Goal: Information Seeking & Learning: Learn about a topic

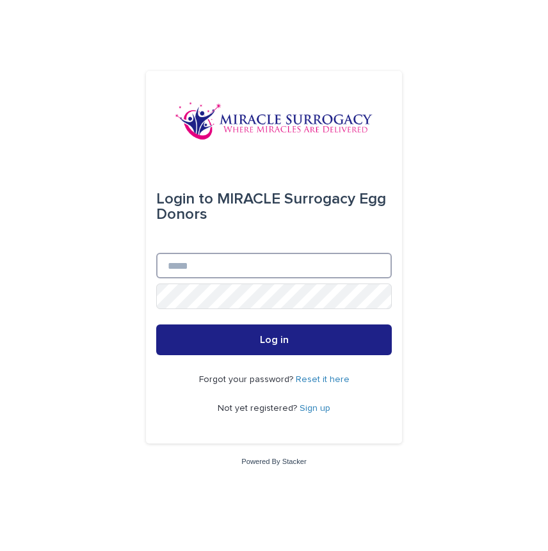
type input "**********"
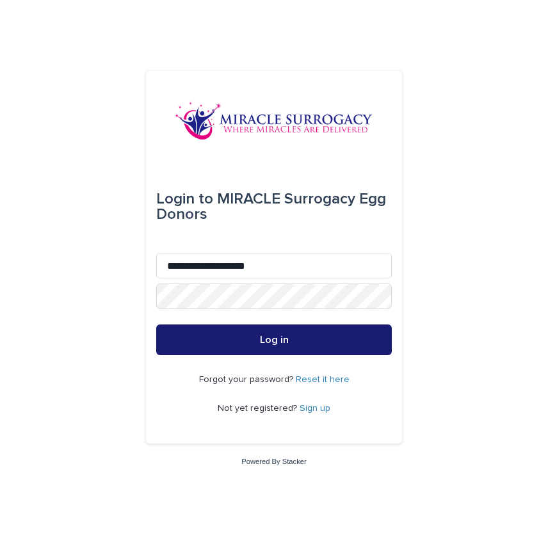
click at [316, 341] on button "Log in" at bounding box center [274, 340] width 236 height 31
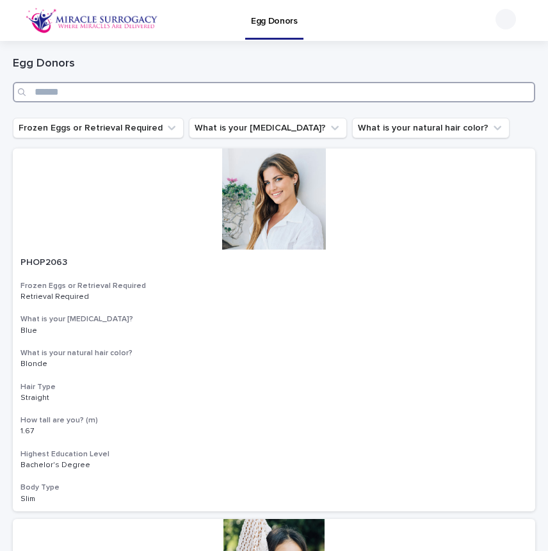
click at [90, 89] on input "Search" at bounding box center [274, 92] width 522 height 20
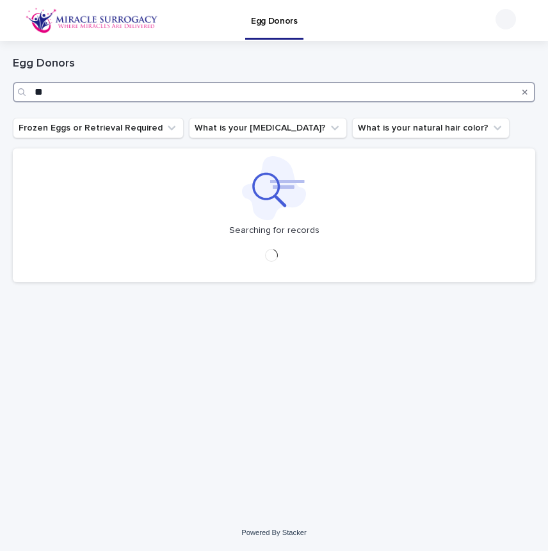
type input "*"
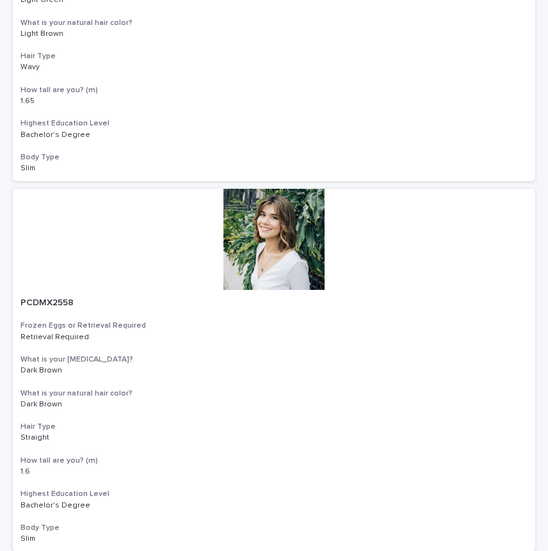
scroll to position [4171, 0]
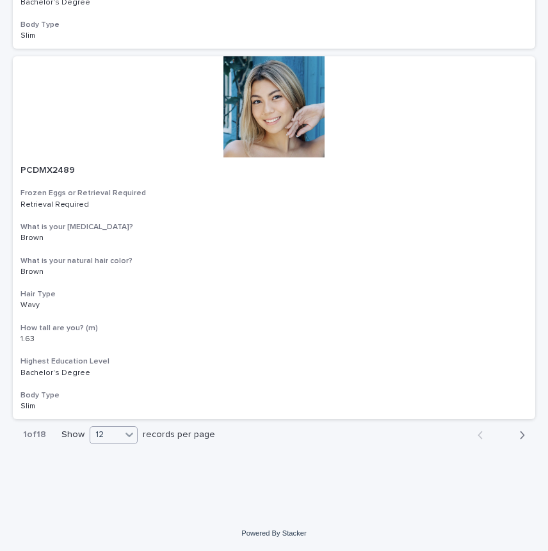
click at [124, 436] on icon at bounding box center [129, 434] width 13 height 13
click at [124, 488] on div "36" at bounding box center [114, 482] width 47 height 15
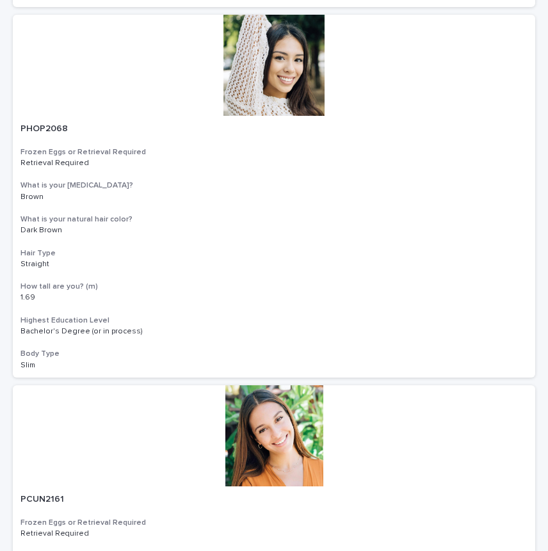
scroll to position [0, 0]
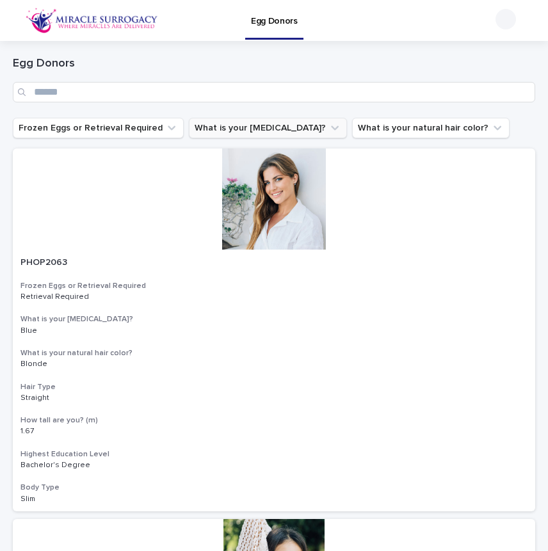
click at [224, 125] on button "What is your [MEDICAL_DATA]?" at bounding box center [268, 128] width 158 height 20
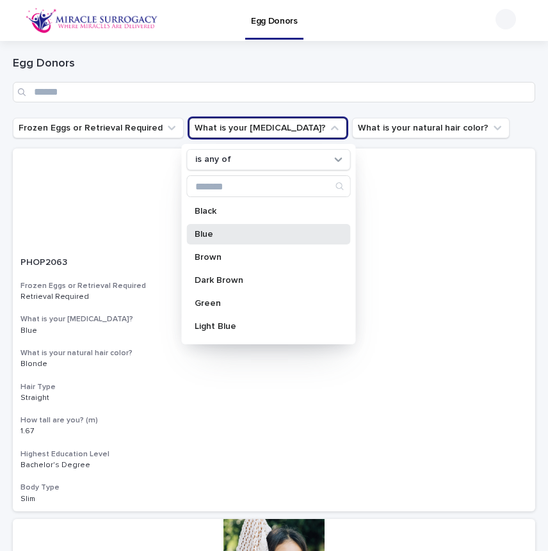
click at [225, 232] on p "Blue" at bounding box center [263, 234] width 136 height 9
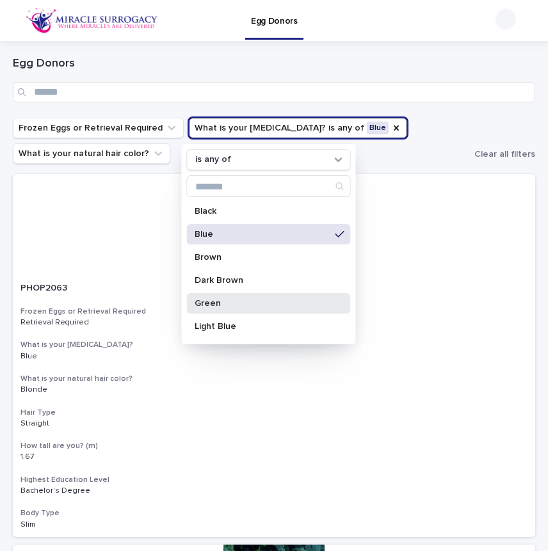
click at [235, 305] on p "Green" at bounding box center [263, 303] width 136 height 9
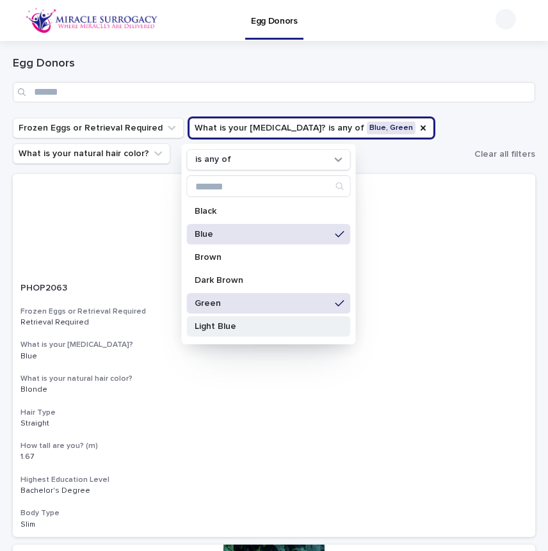
click at [239, 328] on p "Light Blue" at bounding box center [263, 326] width 136 height 9
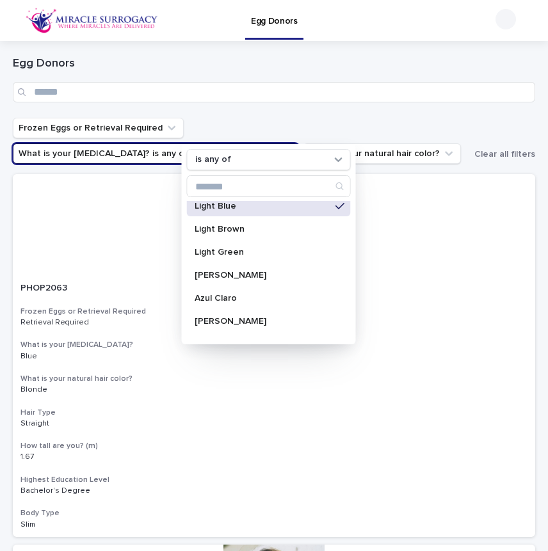
scroll to position [124, 0]
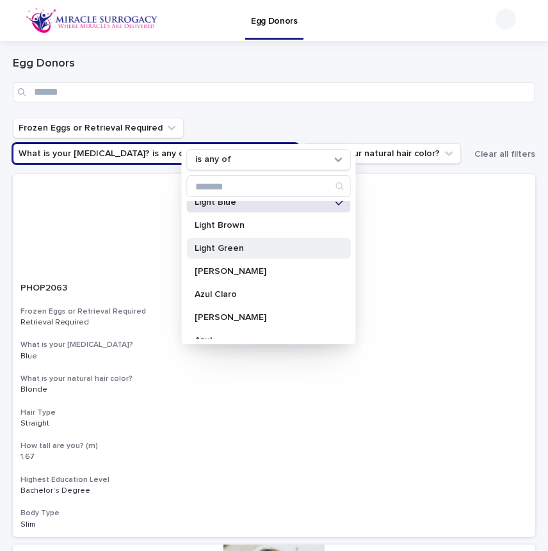
click at [232, 252] on p "Light Green" at bounding box center [263, 248] width 136 height 9
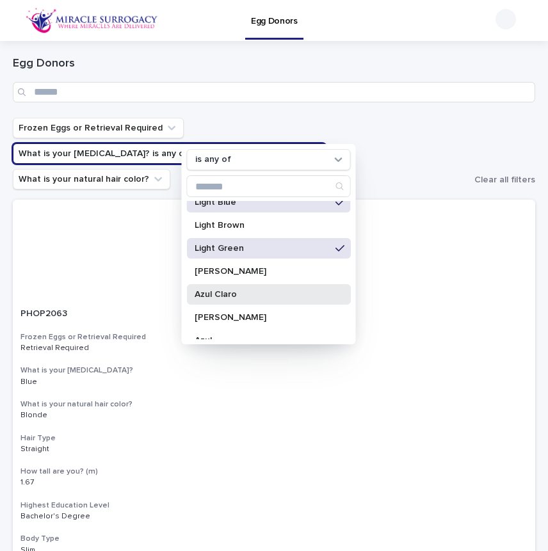
click at [236, 293] on p "Azul Claro" at bounding box center [263, 294] width 136 height 9
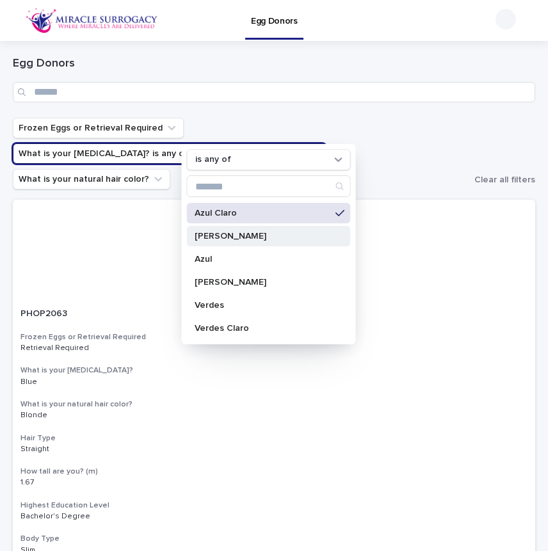
scroll to position [218, 0]
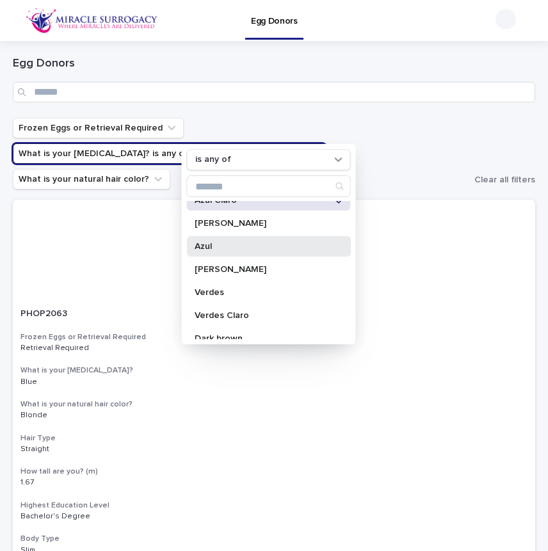
click at [226, 247] on p "Azul" at bounding box center [263, 246] width 136 height 9
click at [233, 288] on p "Verdes" at bounding box center [263, 292] width 136 height 9
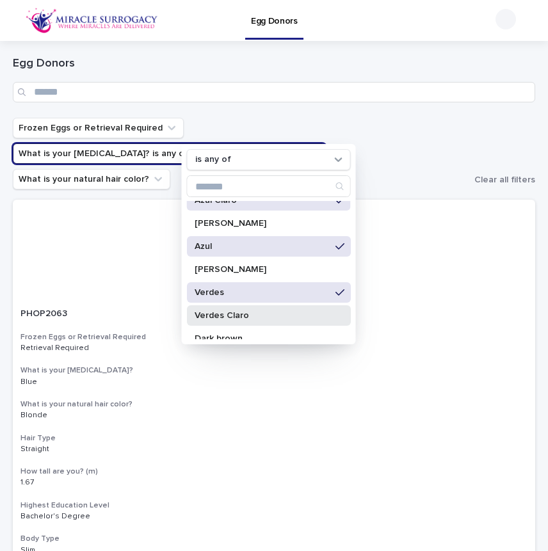
click at [239, 311] on p "Verdes Claro" at bounding box center [263, 315] width 136 height 9
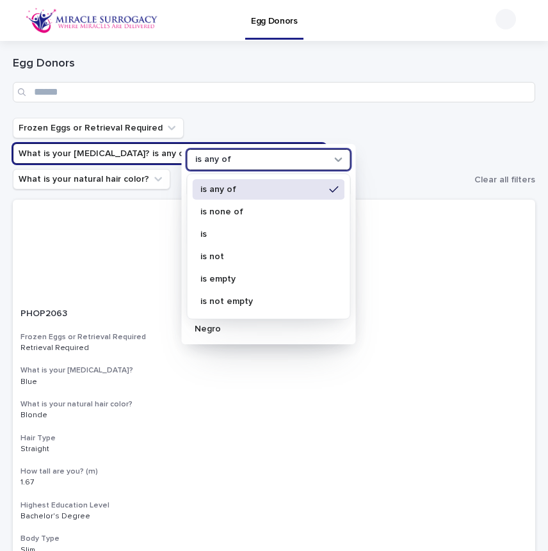
click at [339, 157] on icon at bounding box center [338, 159] width 13 height 13
click at [395, 165] on ul "Frozen Eggs or Retrieval Required What is your eye color? is any of Blue, Green…" at bounding box center [241, 153] width 462 height 77
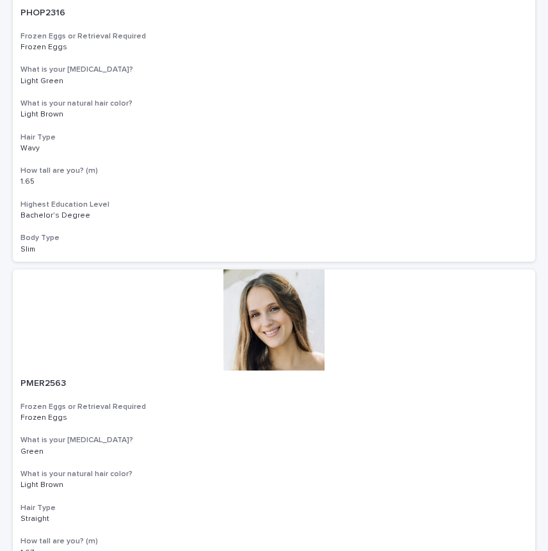
scroll to position [0, 0]
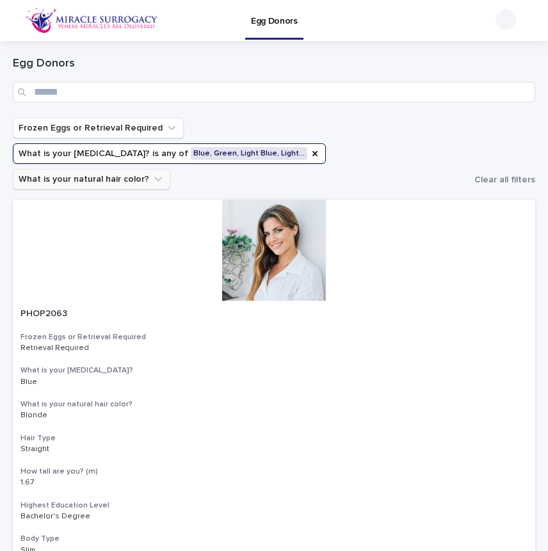
click at [152, 173] on icon "What is your natural hair color?" at bounding box center [158, 179] width 13 height 13
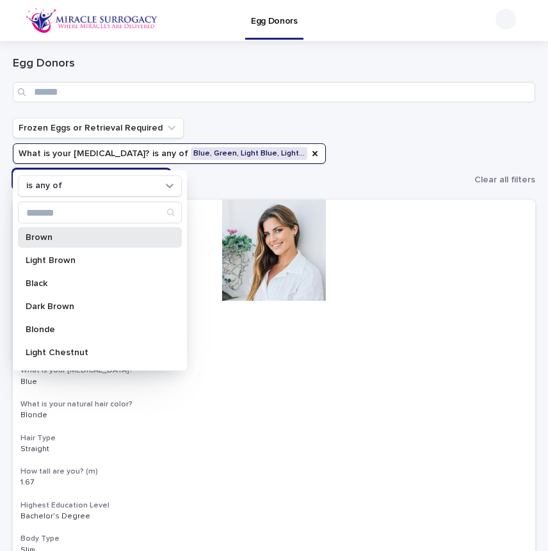
click at [73, 232] on div "Brown" at bounding box center [100, 237] width 164 height 20
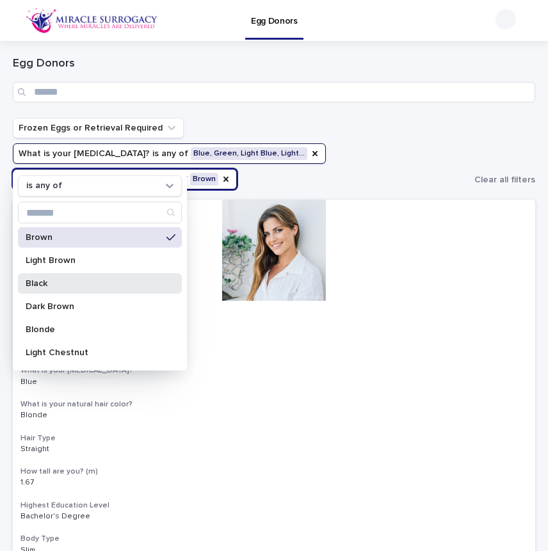
click at [62, 284] on p "Black" at bounding box center [94, 283] width 136 height 9
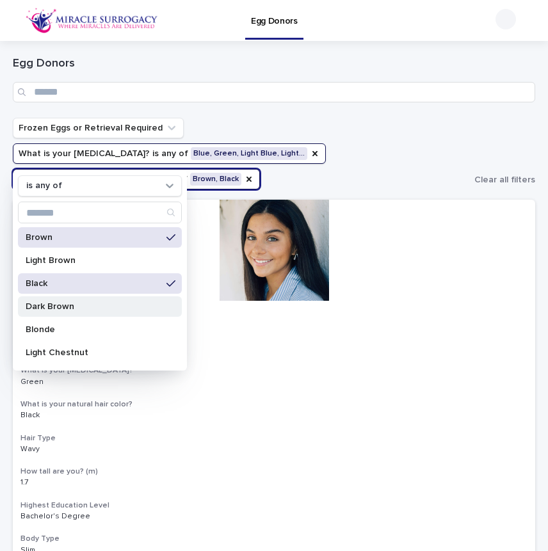
click at [65, 304] on p "Dark Brown" at bounding box center [94, 306] width 136 height 9
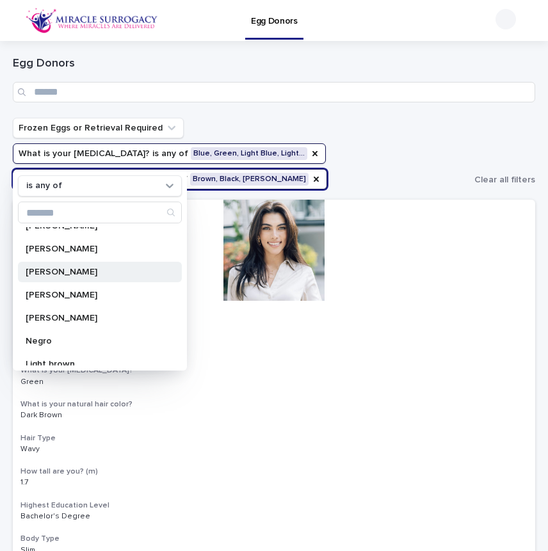
scroll to position [176, 0]
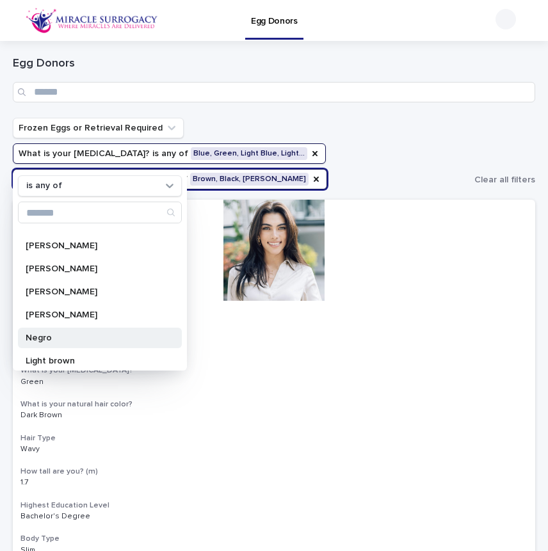
click at [96, 334] on p "Negro" at bounding box center [94, 338] width 136 height 9
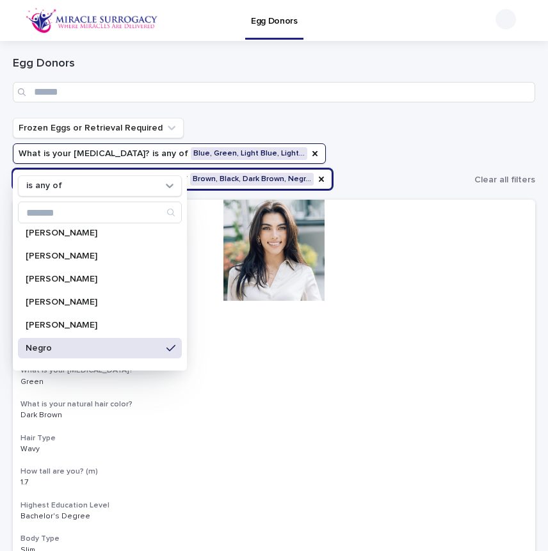
scroll to position [173, 0]
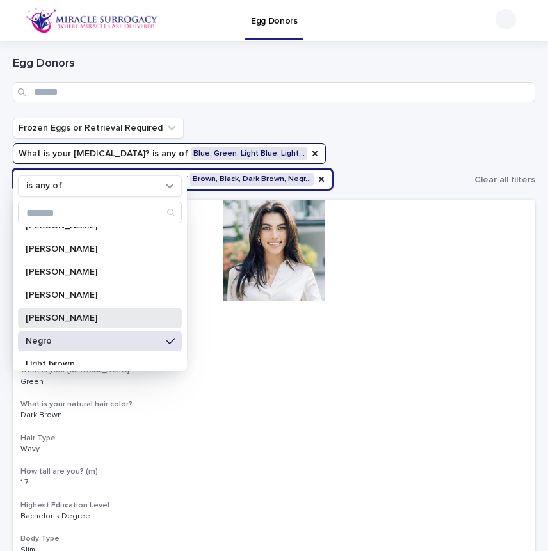
click at [81, 318] on p "Castano Obscuro" at bounding box center [94, 318] width 136 height 9
click at [484, 118] on div "Frozen Eggs or Retrieval Required What is your eye color? is any of Blue, Green…" at bounding box center [274, 154] width 522 height 72
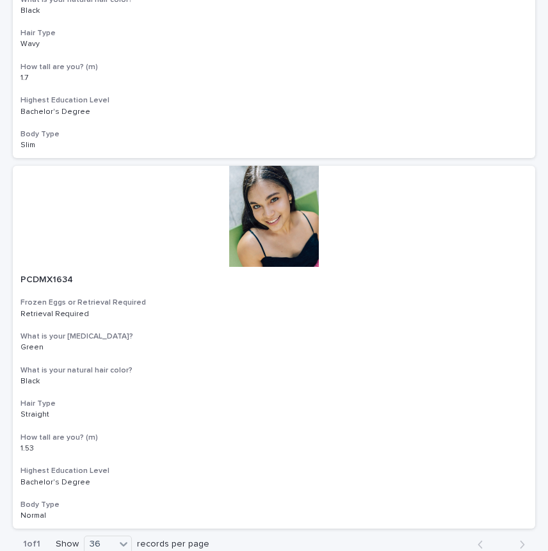
scroll to position [4197, 0]
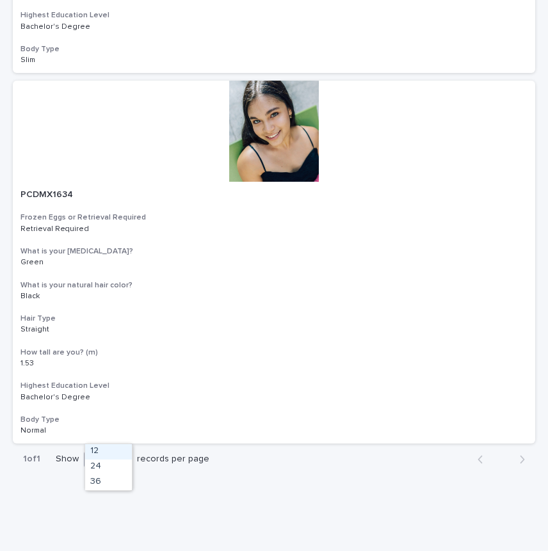
click at [124, 453] on icon at bounding box center [123, 459] width 13 height 13
click at [113, 484] on div "36" at bounding box center [108, 482] width 47 height 15
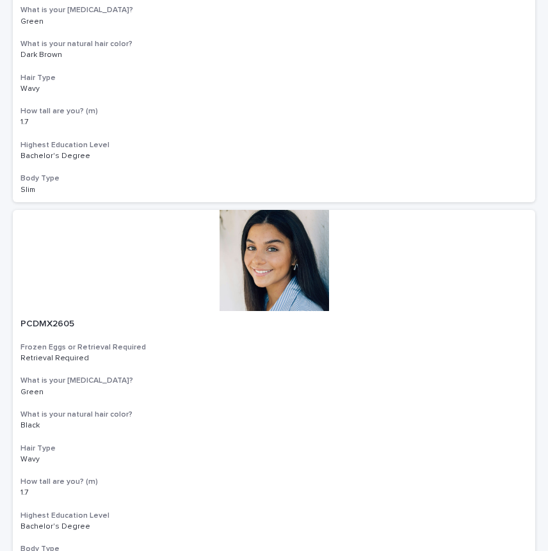
scroll to position [359, 0]
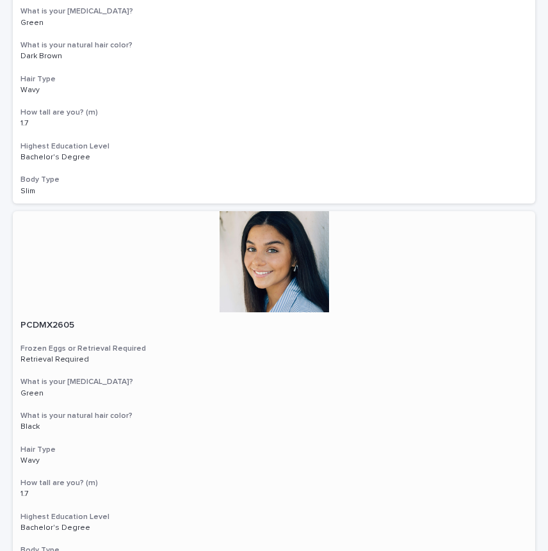
click at [270, 263] on div at bounding box center [274, 261] width 522 height 101
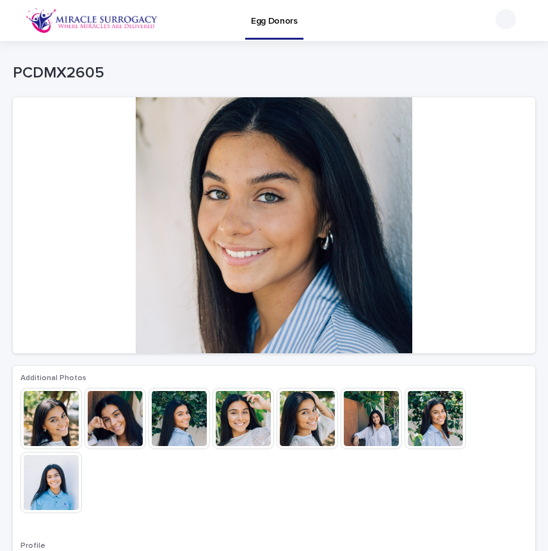
click at [122, 421] on img at bounding box center [115, 418] width 61 height 61
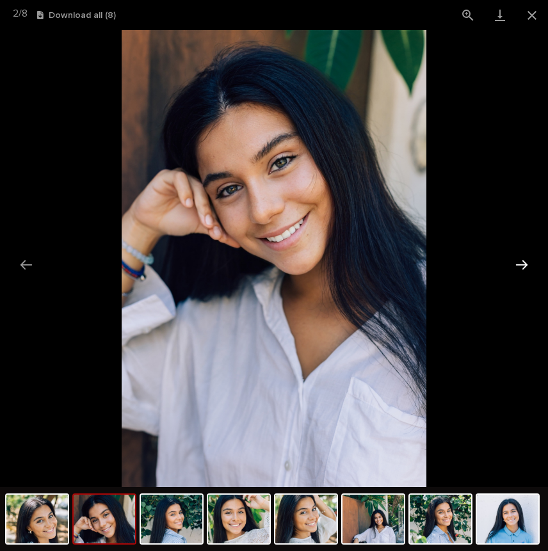
click at [524, 268] on button "Next slide" at bounding box center [521, 264] width 27 height 25
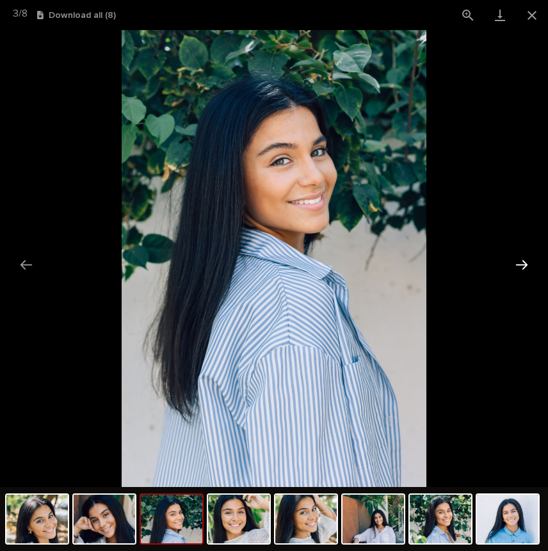
click at [524, 268] on button "Next slide" at bounding box center [521, 264] width 27 height 25
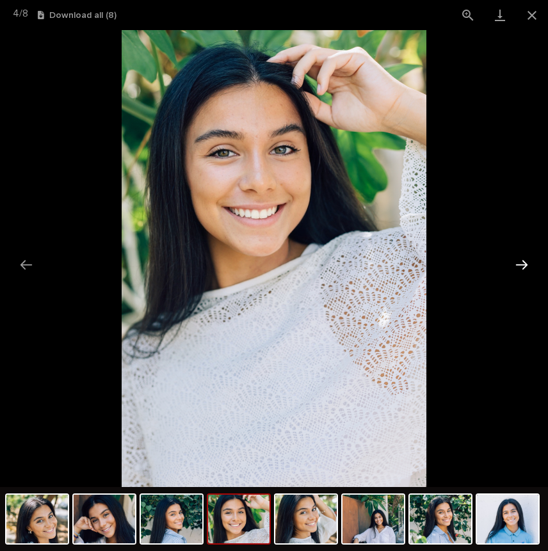
click at [524, 268] on button "Next slide" at bounding box center [521, 264] width 27 height 25
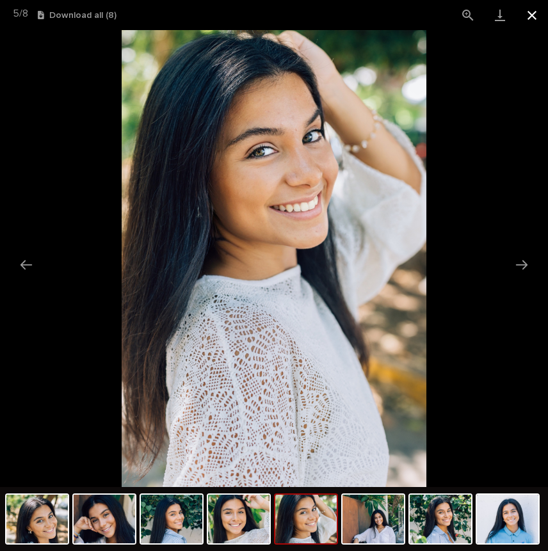
click at [527, 10] on button "Close gallery" at bounding box center [532, 15] width 32 height 30
